Goal: Task Accomplishment & Management: Complete application form

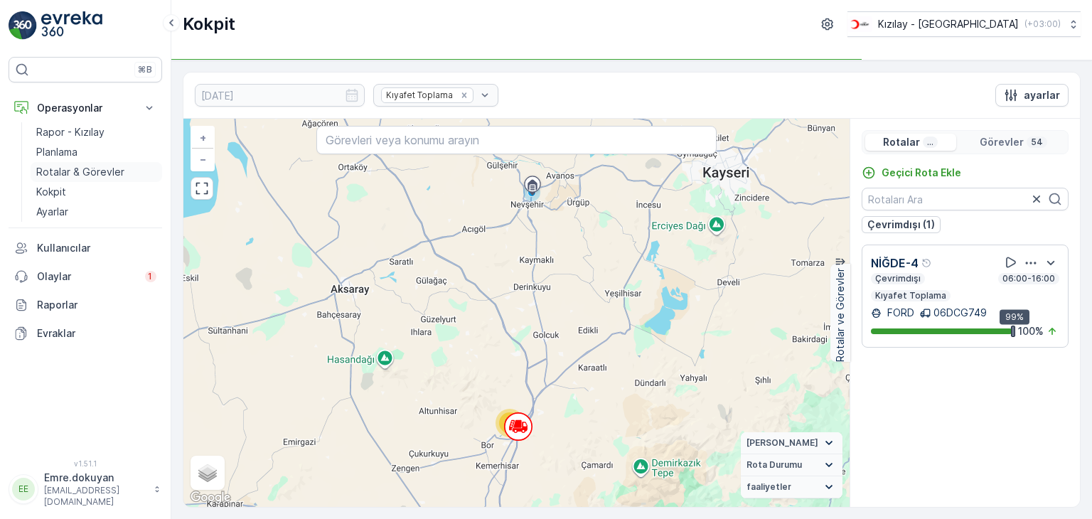
click at [83, 171] on p "Rotalar & Görevler" at bounding box center [80, 172] width 88 height 14
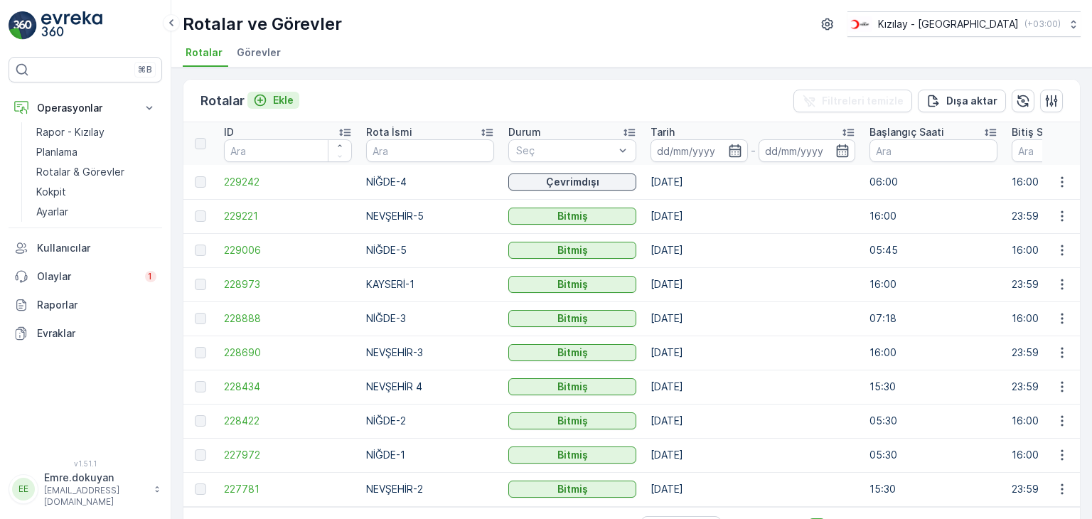
click at [286, 100] on p "Ekle" at bounding box center [283, 100] width 21 height 14
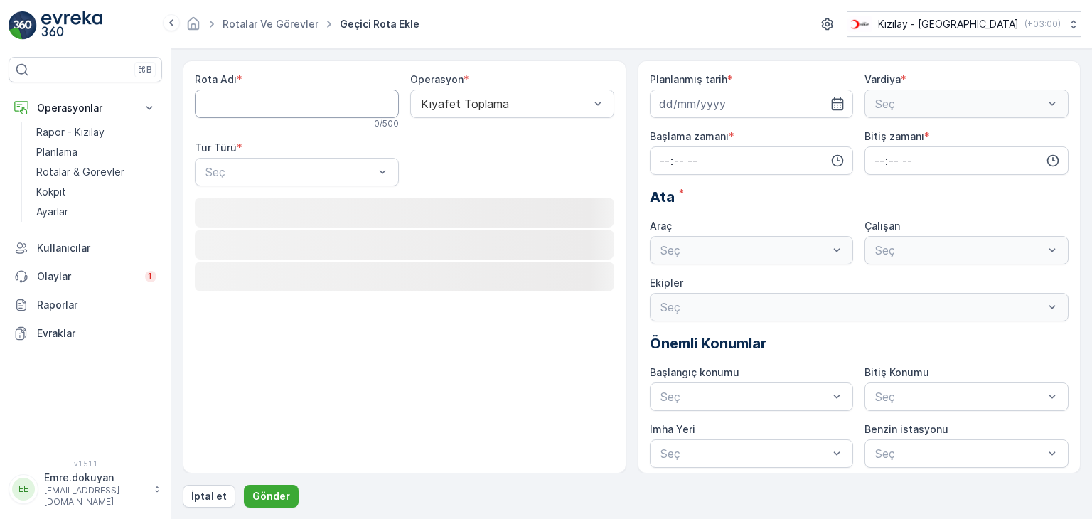
click at [325, 106] on Adı "Rota Adı" at bounding box center [297, 104] width 204 height 28
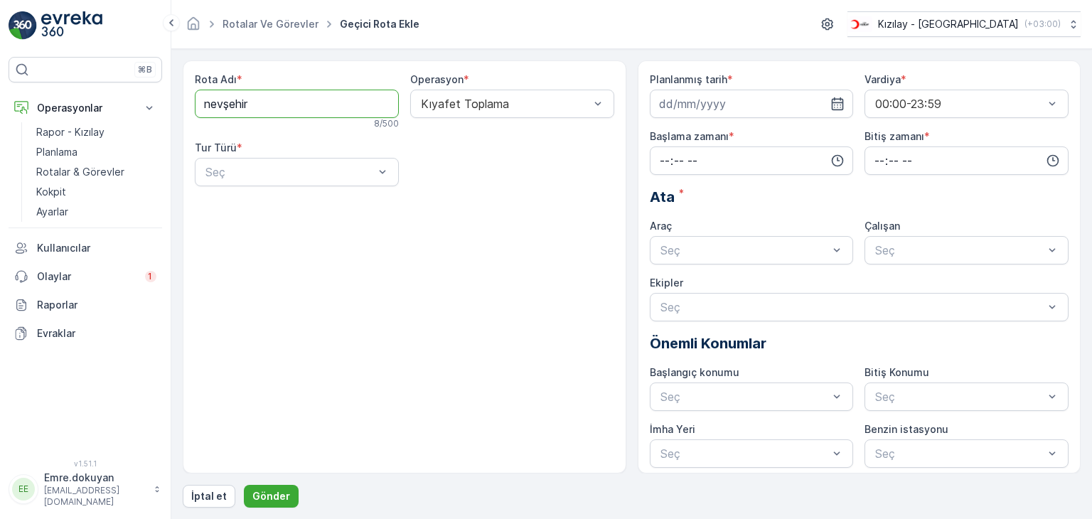
type Adı "NEVŞEHİR-2"
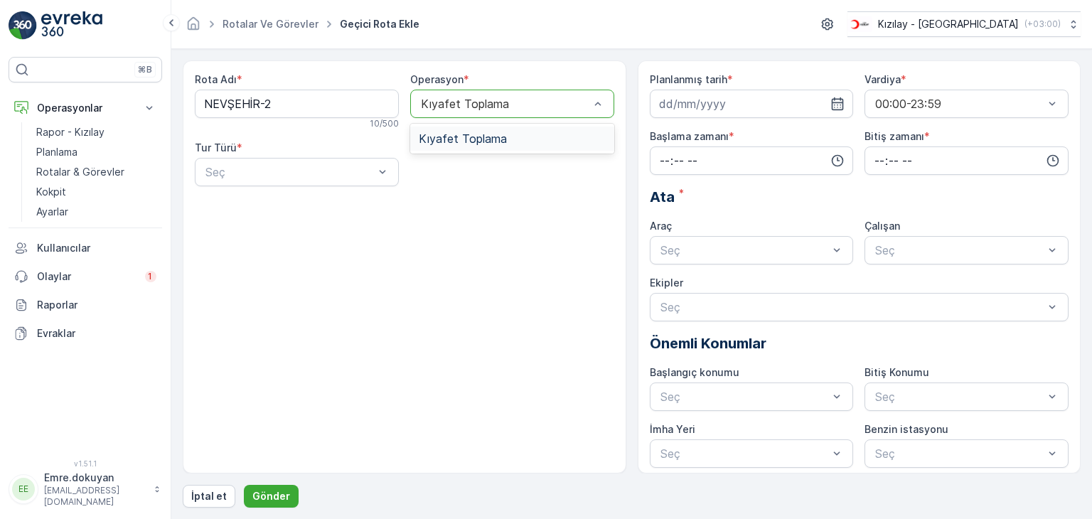
click at [472, 142] on span "Kıyafet Toplama" at bounding box center [463, 138] width 88 height 13
click at [267, 204] on div "Statik" at bounding box center [296, 206] width 187 height 13
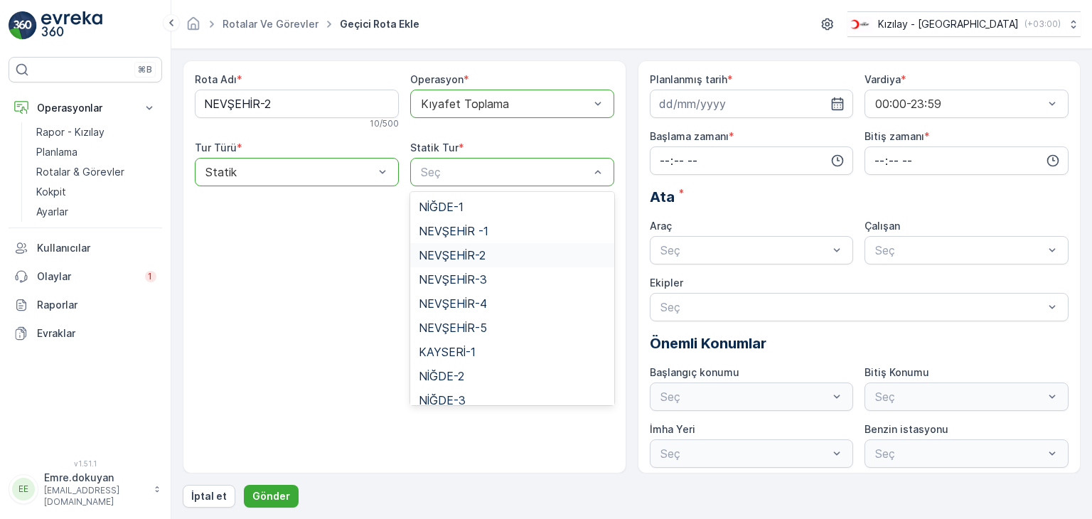
click at [461, 254] on span "NEVŞEHİR-2" at bounding box center [452, 255] width 67 height 13
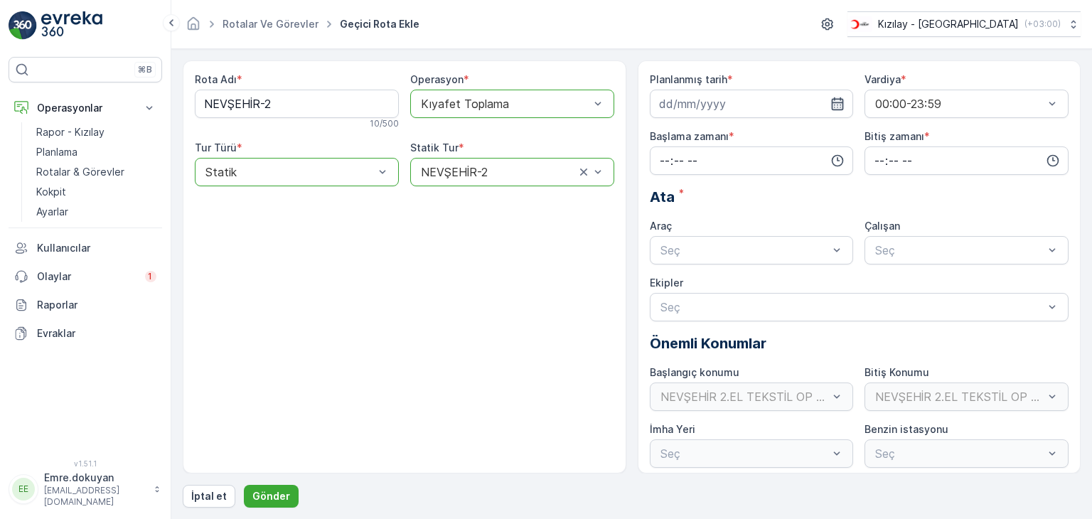
click at [837, 100] on icon "button" at bounding box center [837, 104] width 14 height 14
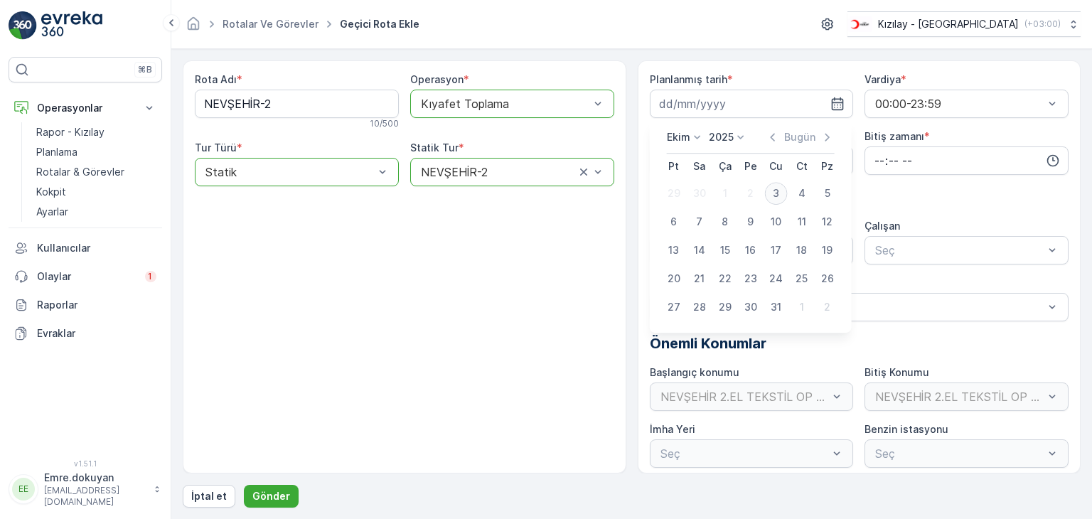
click at [776, 191] on div "3" at bounding box center [776, 193] width 23 height 23
type input "[DATE]"
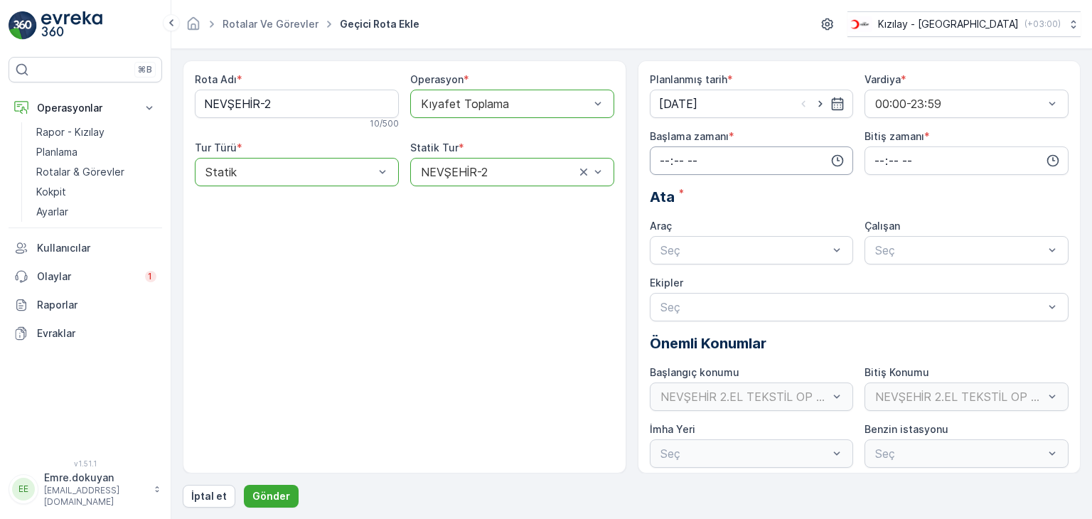
click at [661, 157] on input "time" at bounding box center [752, 160] width 204 height 28
click at [665, 294] on span "16" at bounding box center [663, 293] width 11 height 14
click at [698, 193] on div "15" at bounding box center [695, 202] width 24 height 20
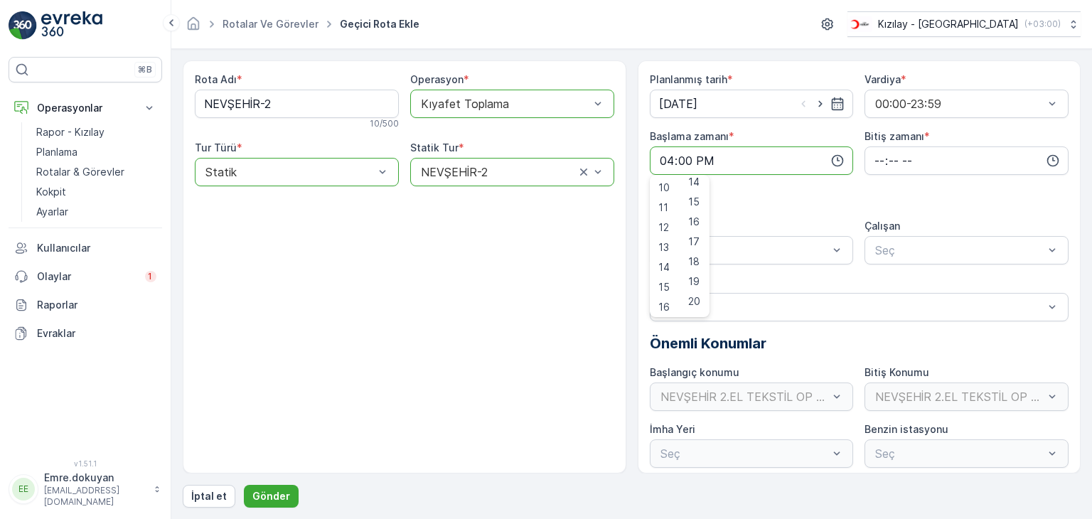
type input "16:15"
click at [870, 154] on input "time" at bounding box center [967, 160] width 204 height 28
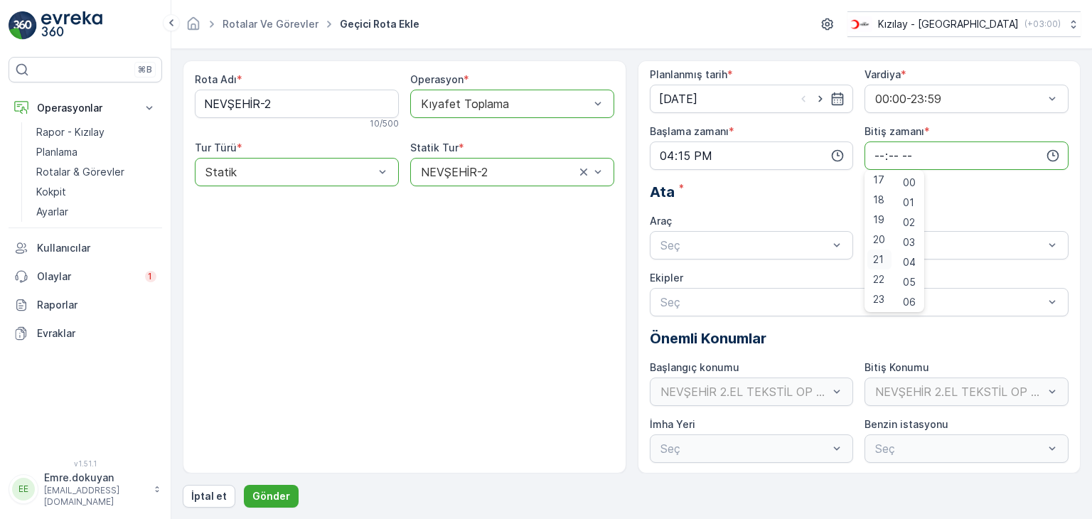
scroll to position [6, 0]
click at [878, 302] on span "23" at bounding box center [878, 299] width 11 height 14
click at [910, 298] on span "59" at bounding box center [909, 299] width 13 height 14
type input "23:59"
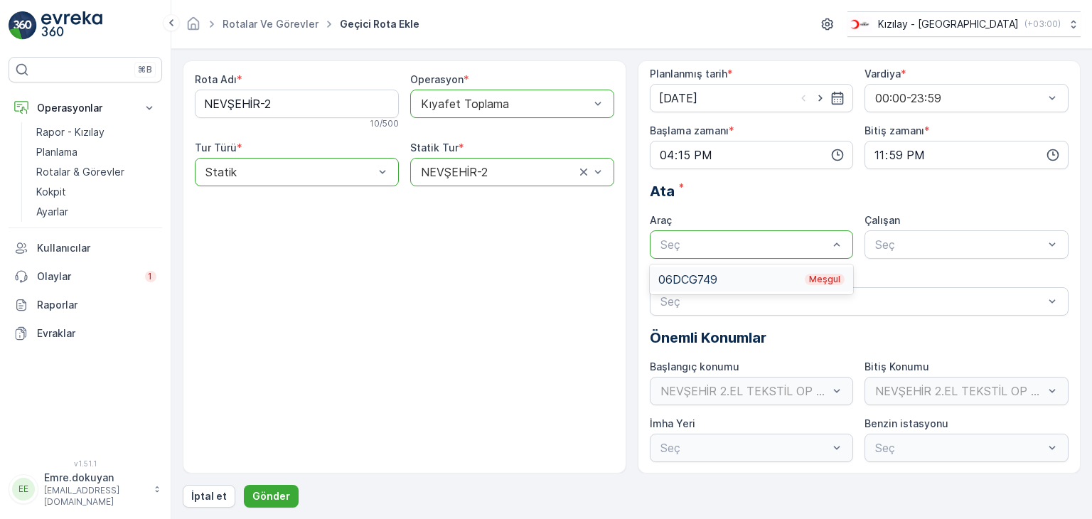
drag, startPoint x: 742, startPoint y: 238, endPoint x: 738, endPoint y: 257, distance: 19.0
click at [734, 276] on div "06DCG749 Meşgul" at bounding box center [751, 279] width 187 height 13
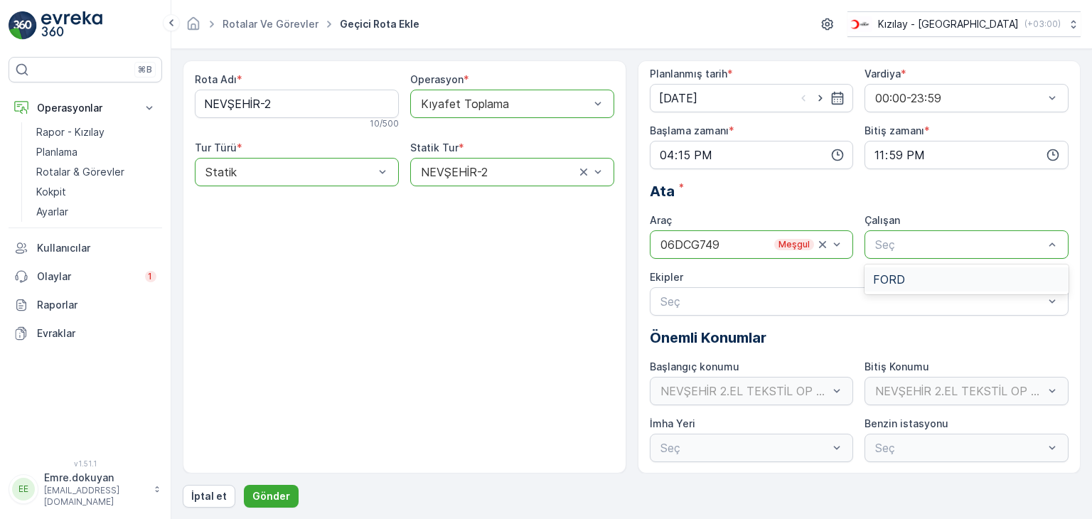
click at [896, 277] on span "FORD" at bounding box center [889, 279] width 32 height 13
click at [277, 496] on p "Gönder" at bounding box center [271, 496] width 38 height 14
